Goal: Find specific page/section: Find specific page/section

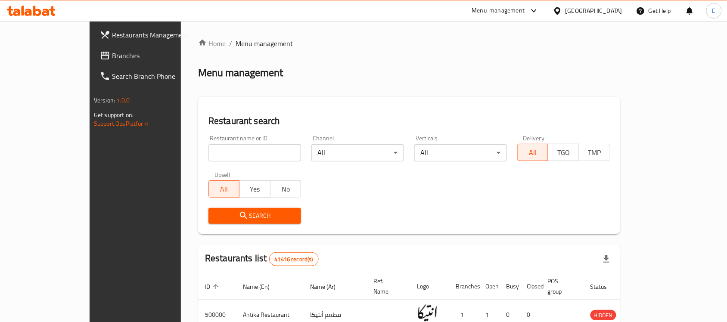
drag, startPoint x: 225, startPoint y: 141, endPoint x: 210, endPoint y: 149, distance: 16.6
click at [210, 149] on div "Restaurant name or ID Restaurant name or ID" at bounding box center [255, 148] width 93 height 26
click at [210, 149] on input "search" at bounding box center [255, 152] width 93 height 17
type input "ح"
type input "pizza primo"
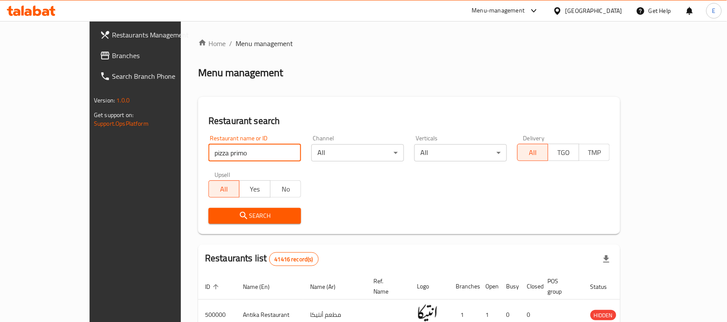
click button "Search" at bounding box center [255, 216] width 93 height 16
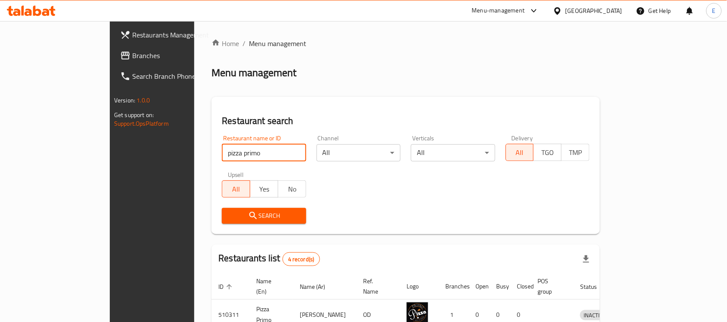
scroll to position [137, 0]
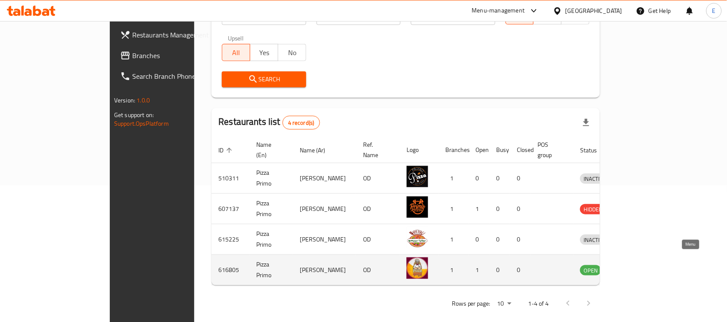
click at [637, 267] on icon "enhanced table" at bounding box center [631, 270] width 9 height 7
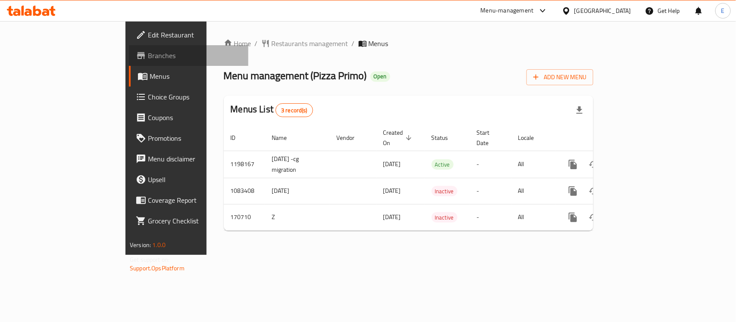
click at [148, 50] on span "Branches" at bounding box center [195, 55] width 94 height 10
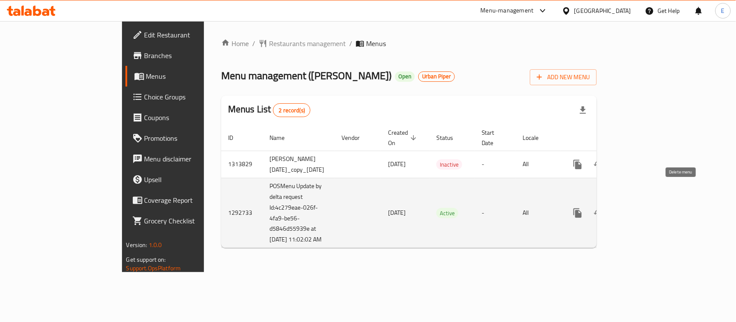
click at [629, 203] on button "enhanced table" at bounding box center [618, 213] width 21 height 21
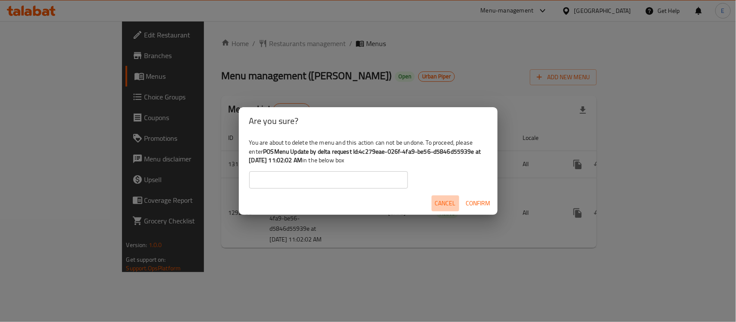
click at [431, 205] on button "Cancel" at bounding box center [445, 204] width 28 height 16
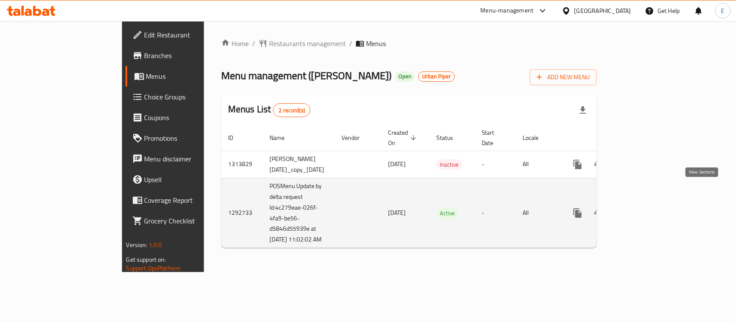
click at [650, 203] on link "enhanced table" at bounding box center [639, 213] width 21 height 21
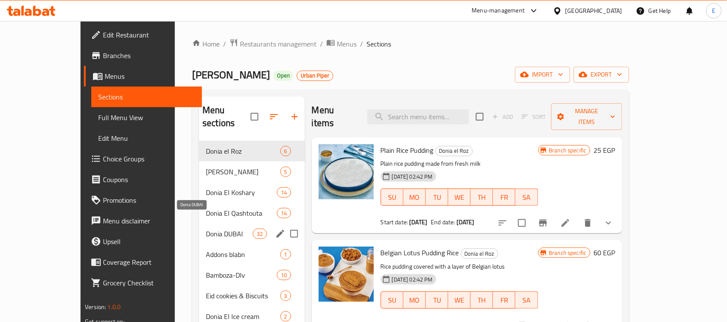
click at [209, 229] on span "Donia DUBAI" at bounding box center [229, 234] width 47 height 10
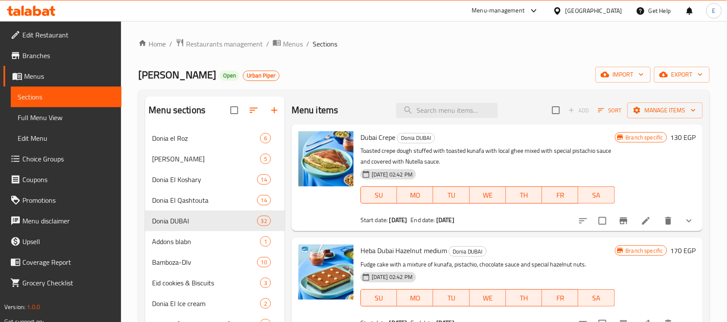
scroll to position [121, 0]
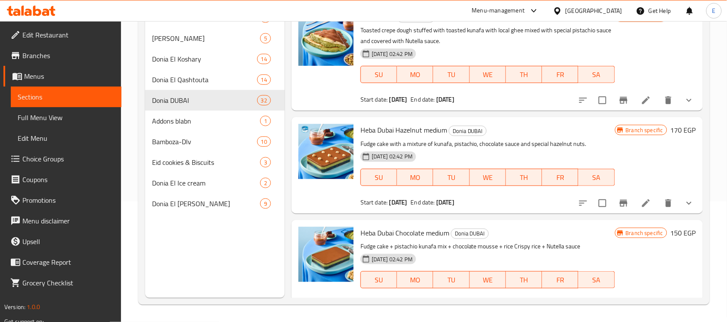
click at [707, 50] on div "Menu sections Donia el Roz 6 Donia Om Ali 5 Donia El Koshary 14 Donia El Qashto…" at bounding box center [424, 137] width 572 height 336
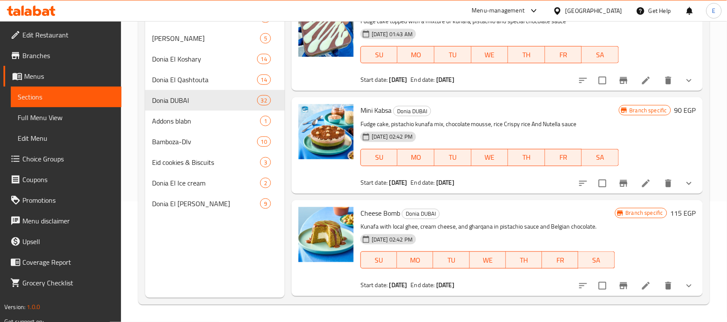
scroll to position [496, 0]
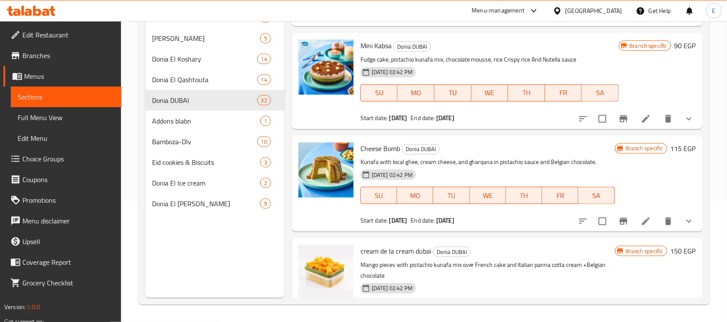
click at [704, 37] on div "Menu sections Donia el Roz 6 Donia Om Ali 5 Donia El Koshary 14 Donia El Qashto…" at bounding box center [424, 137] width 572 height 336
drag, startPoint x: 695, startPoint y: 46, endPoint x: 696, endPoint y: 63, distance: 17.3
click at [696, 63] on div "Menu items Add Sort Manage items Dubai Crepe Donia DUBAI Toasted crepe dough st…" at bounding box center [494, 137] width 418 height 322
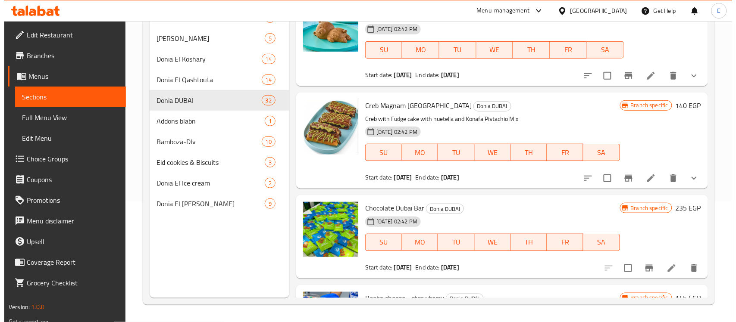
scroll to position [3070, 0]
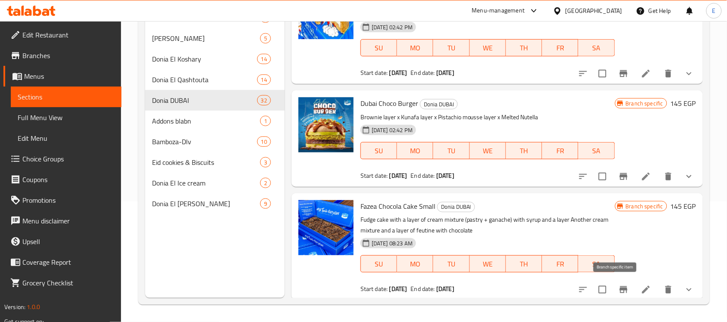
click at [620, 287] on icon "Branch-specific-item" at bounding box center [624, 290] width 8 height 7
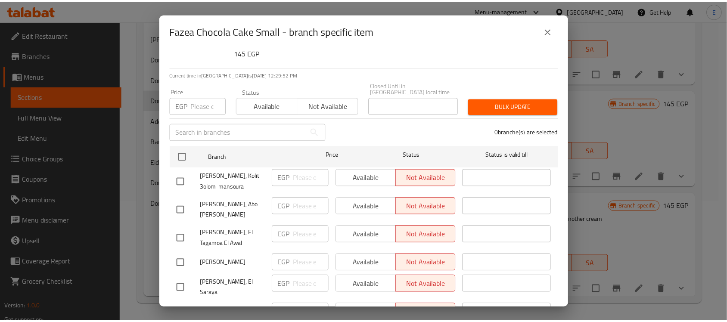
scroll to position [0, 0]
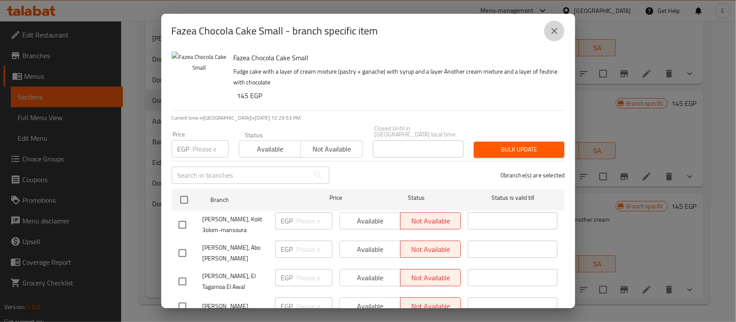
click at [549, 31] on icon "close" at bounding box center [554, 31] width 10 height 10
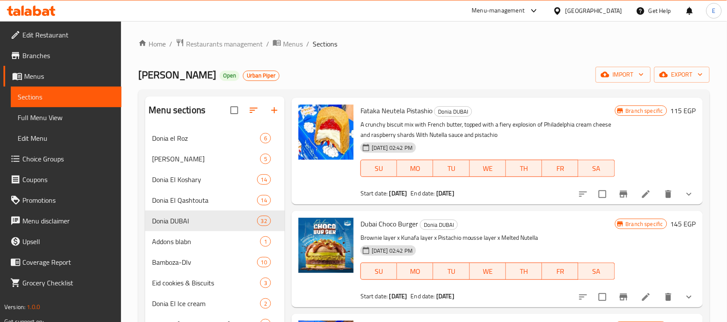
click at [203, 35] on div "Home / Restaurants management / Menus / Sections B.LABAN Open Urban Piper impor…" at bounding box center [424, 232] width 606 height 422
click at [204, 42] on span "Restaurants management" at bounding box center [224, 44] width 77 height 10
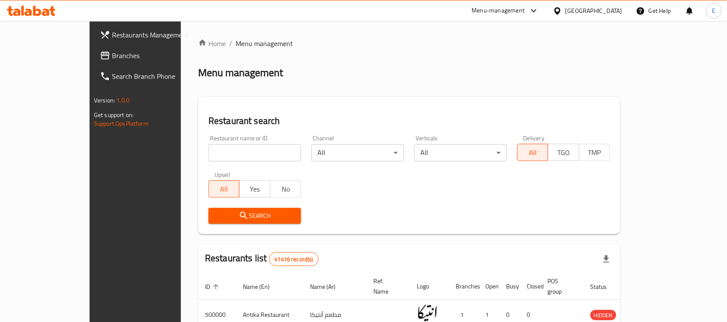
click at [209, 149] on input "search" at bounding box center [255, 152] width 93 height 17
type input "b.laban"
click button "Search" at bounding box center [255, 216] width 93 height 16
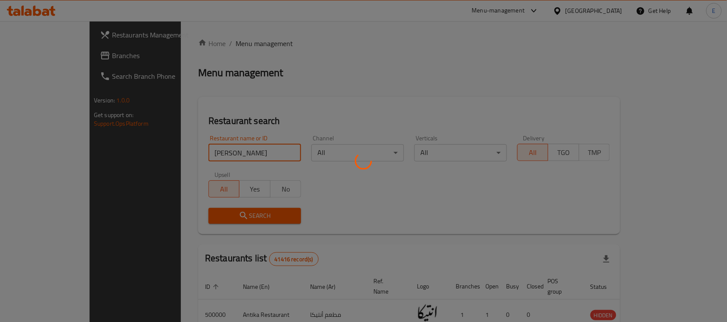
scroll to position [45, 0]
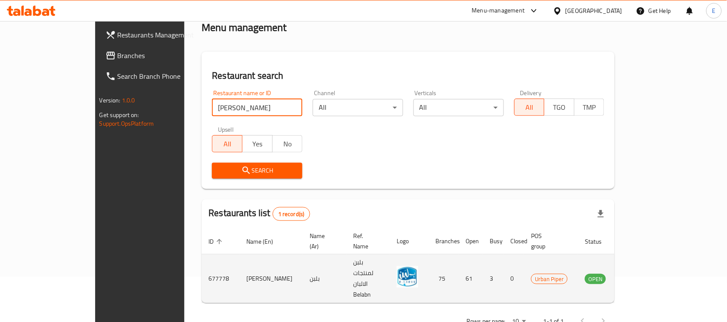
click at [641, 274] on icon "enhanced table" at bounding box center [635, 279] width 10 height 10
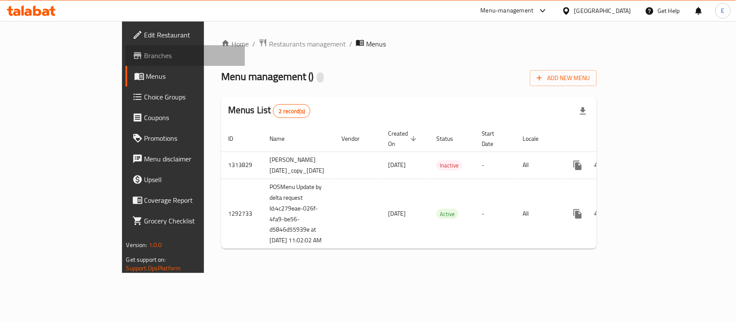
click at [144, 56] on span "Branches" at bounding box center [191, 55] width 94 height 10
